Goal: Task Accomplishment & Management: Manage account settings

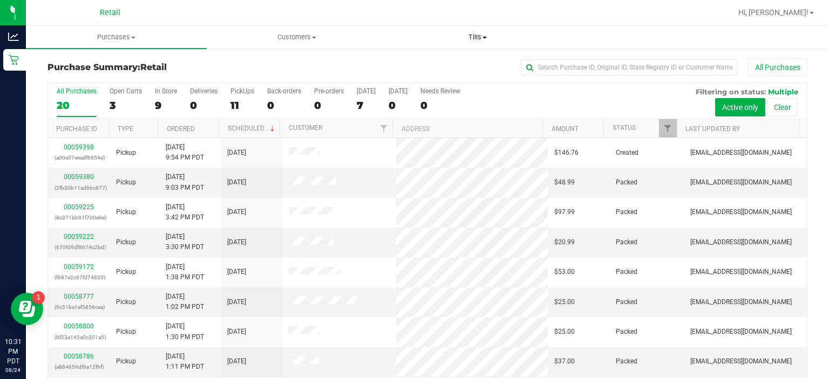
click at [497, 37] on span "Tills" at bounding box center [478, 37] width 180 height 10
click at [433, 62] on span "Manage tills" at bounding box center [423, 64] width 73 height 9
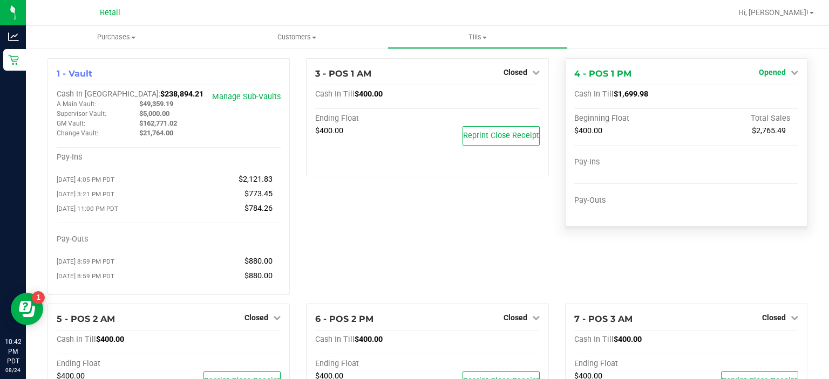
click at [790, 76] on icon at bounding box center [794, 73] width 8 height 8
click at [768, 94] on link "Close Till" at bounding box center [772, 95] width 29 height 9
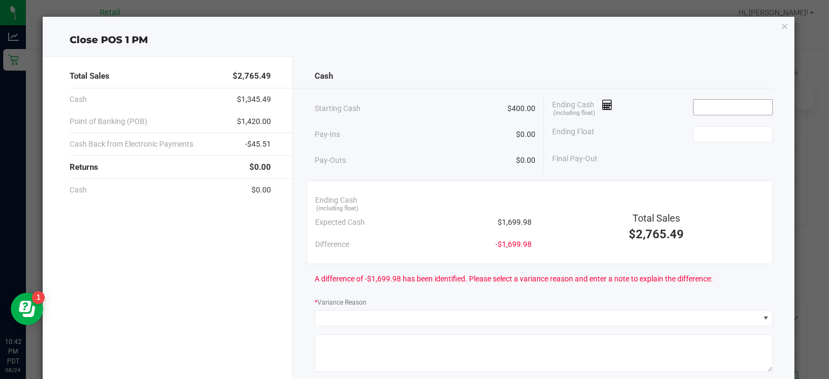
click at [693, 106] on input at bounding box center [732, 107] width 79 height 15
click at [602, 104] on icon at bounding box center [607, 105] width 10 height 8
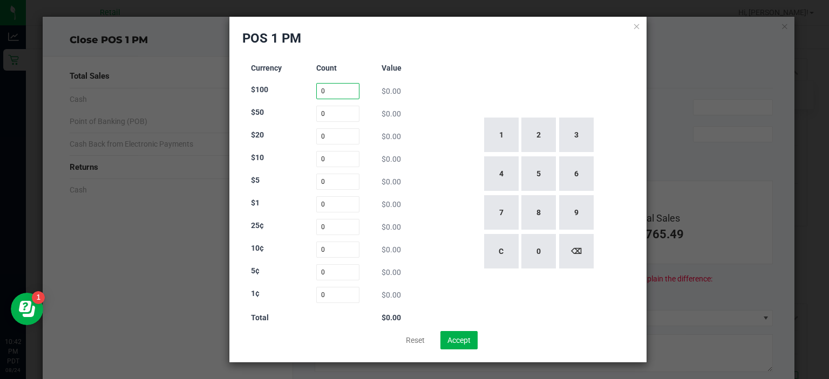
click at [345, 84] on input "0" at bounding box center [338, 91] width 44 height 16
type input "8"
type input "0"
type input "31"
type input "11"
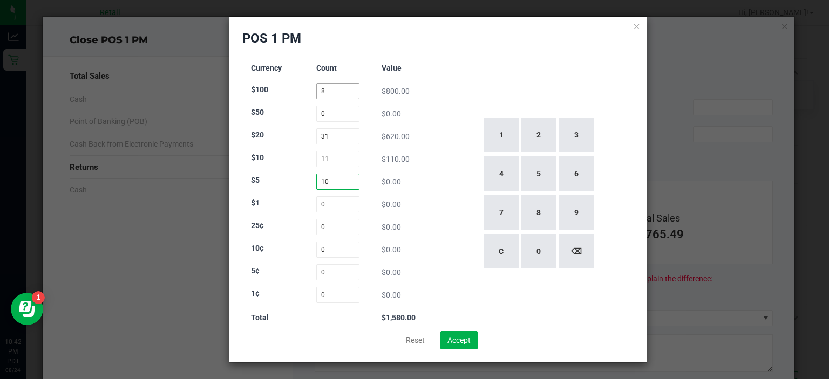
type input "10"
type input "98"
type input "66"
type input "26"
type input "45"
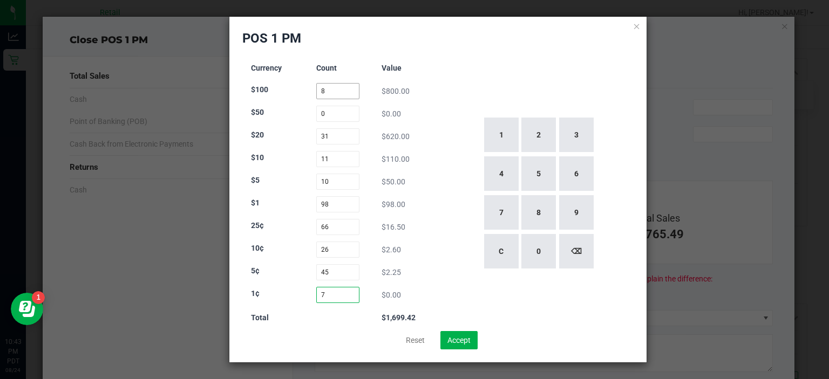
type input "72"
click at [470, 346] on button "Accept" at bounding box center [458, 340] width 37 height 18
type input "$1,700.07"
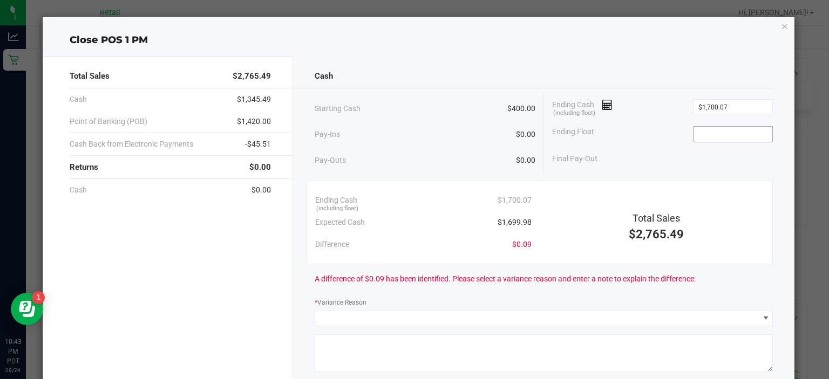
click at [740, 137] on input at bounding box center [732, 134] width 79 height 15
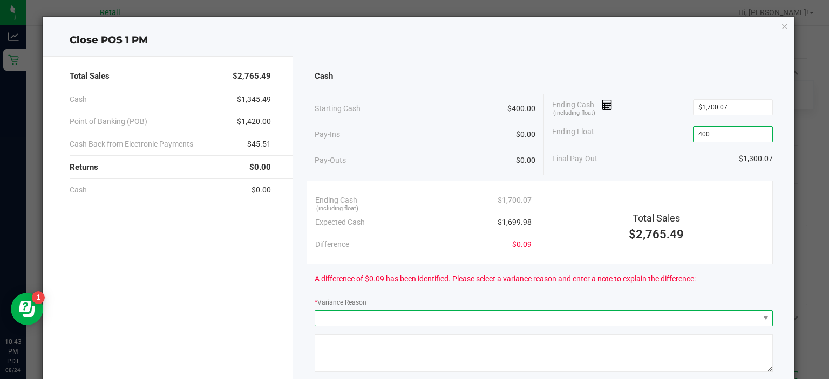
click at [557, 315] on span at bounding box center [536, 318] width 443 height 15
type input "$400.00"
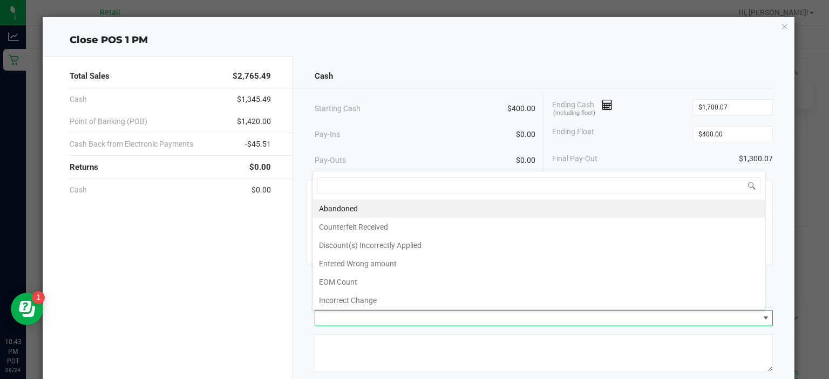
scroll to position [16, 453]
click at [406, 208] on li "Abandoned" at bounding box center [538, 209] width 452 height 18
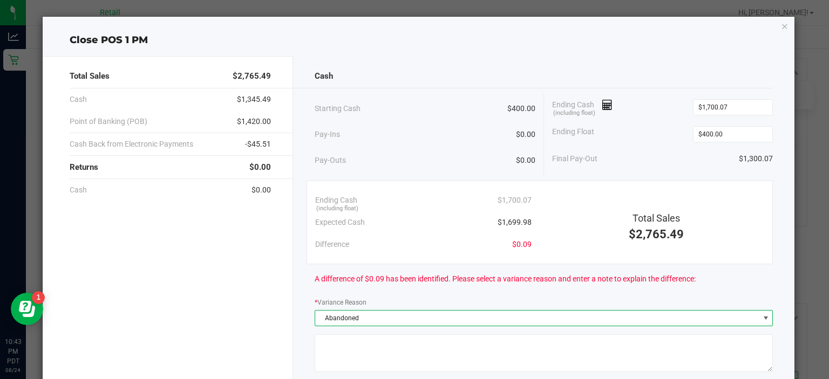
click at [432, 343] on textarea at bounding box center [543, 353] width 458 height 38
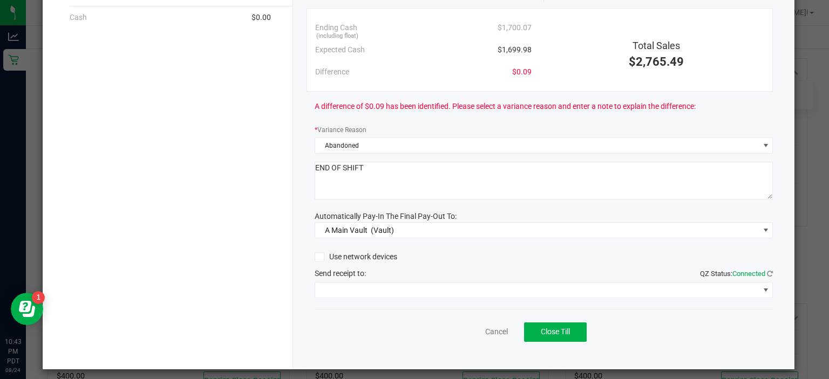
scroll to position [178, 0]
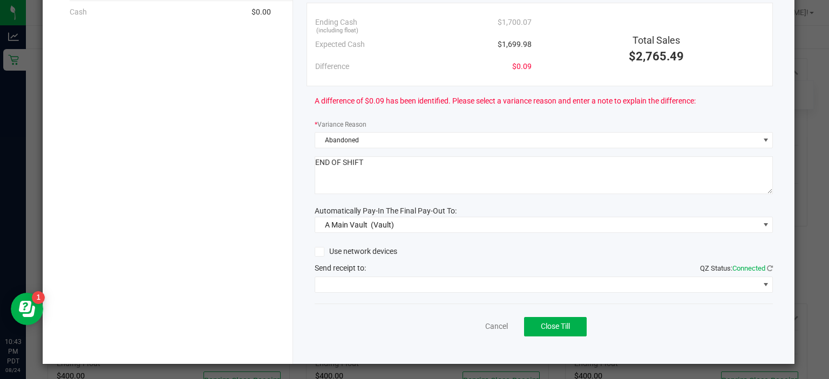
type textarea "END OF SHIFT"
click at [470, 282] on span at bounding box center [536, 284] width 443 height 15
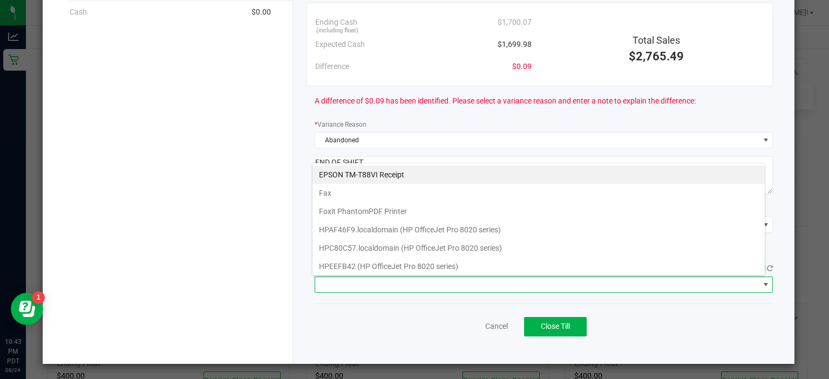
scroll to position [16, 453]
click at [430, 170] on Receipt "EPSON TM-T88VI Receipt" at bounding box center [538, 175] width 452 height 18
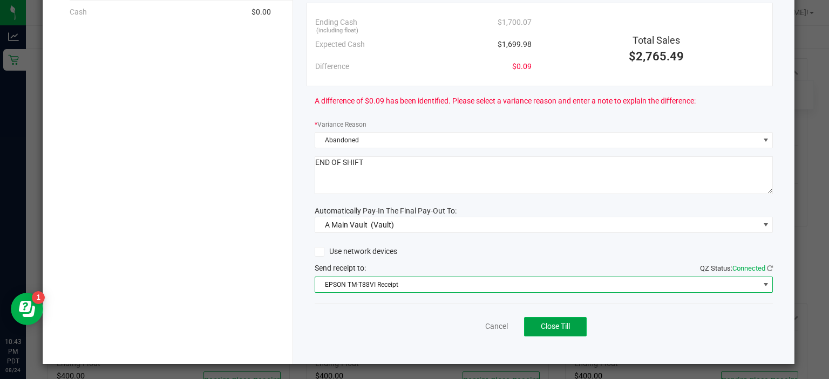
click at [560, 330] on button "Close Till" at bounding box center [555, 326] width 63 height 19
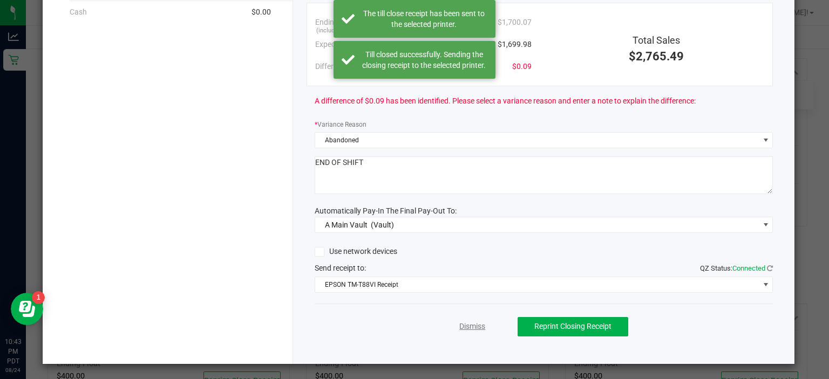
click at [461, 321] on link "Dismiss" at bounding box center [472, 326] width 26 height 11
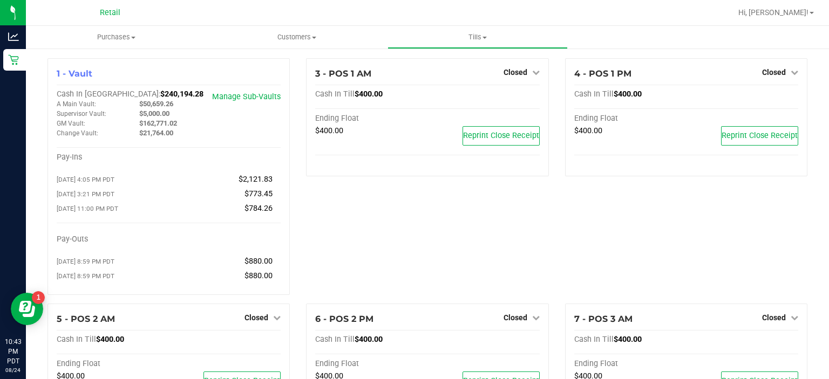
click at [803, 15] on span "Hi, [PERSON_NAME]!" at bounding box center [773, 12] width 70 height 9
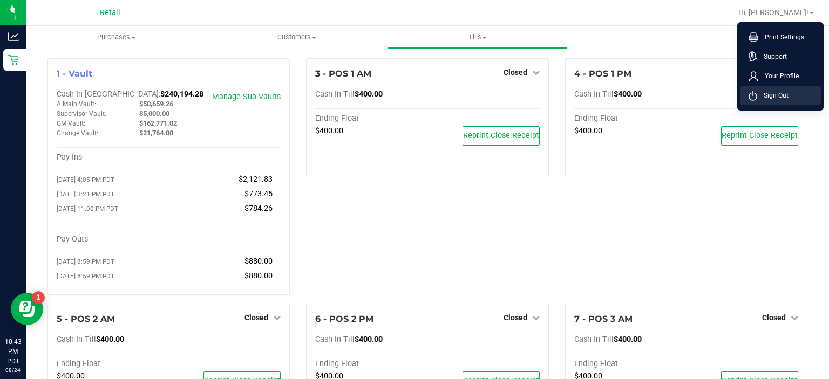
click at [793, 97] on li "Sign Out" at bounding box center [780, 95] width 81 height 19
